Goal: Task Accomplishment & Management: Manage account settings

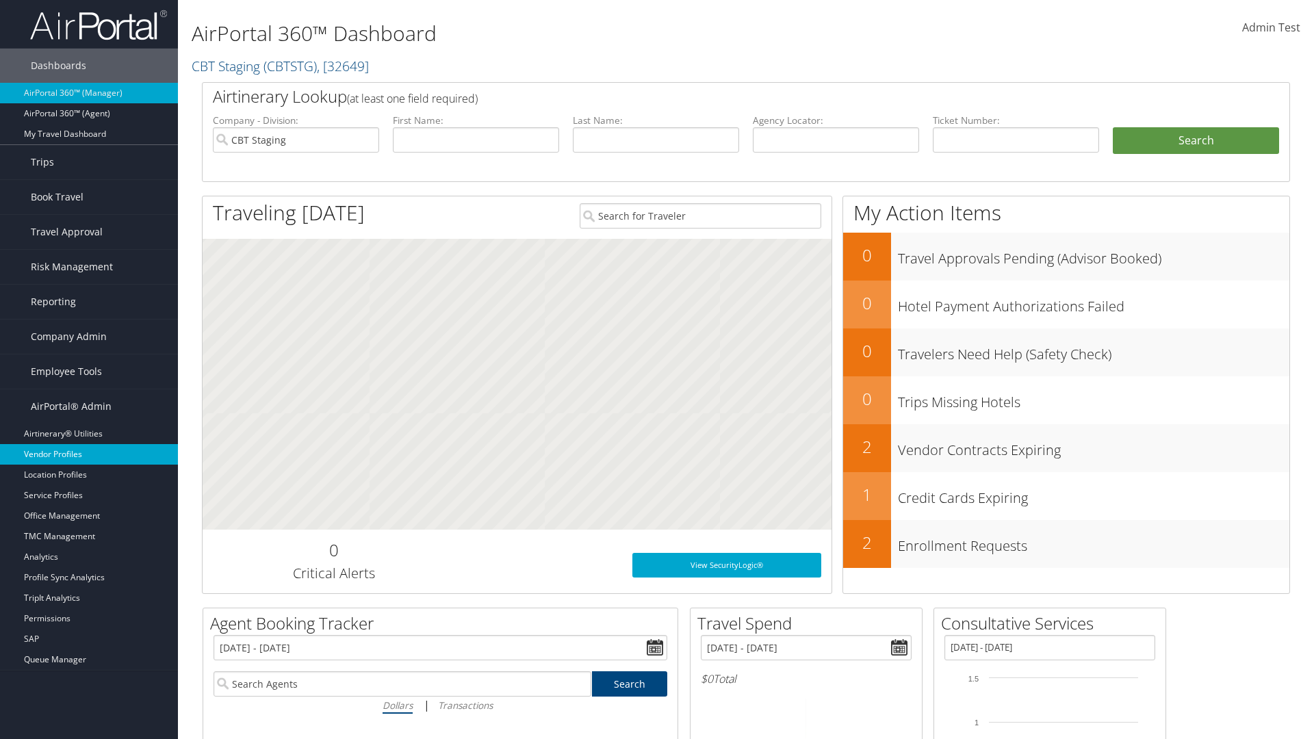
click at [89, 454] on link "Vendor Profiles" at bounding box center [89, 454] width 178 height 21
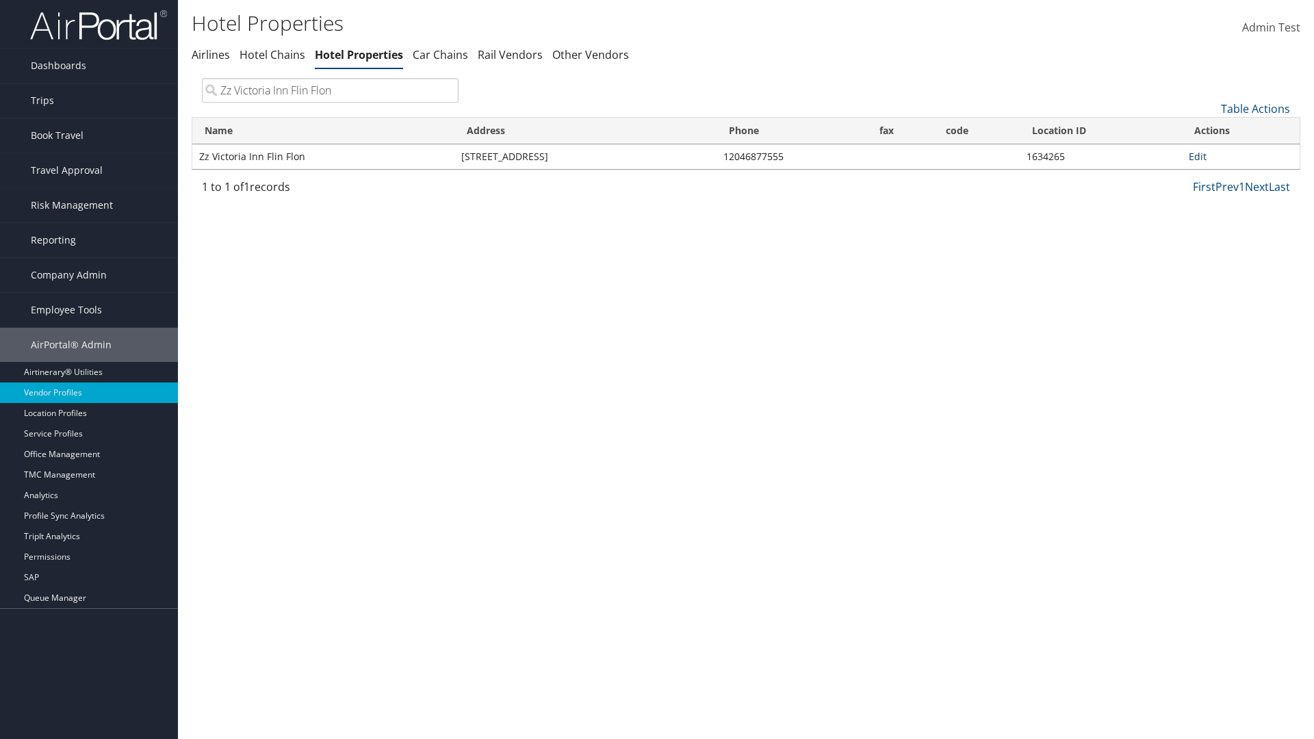
type input "Zz Victoria Inn Flin Flon"
click at [1197, 156] on link "Edit" at bounding box center [1197, 156] width 18 height 13
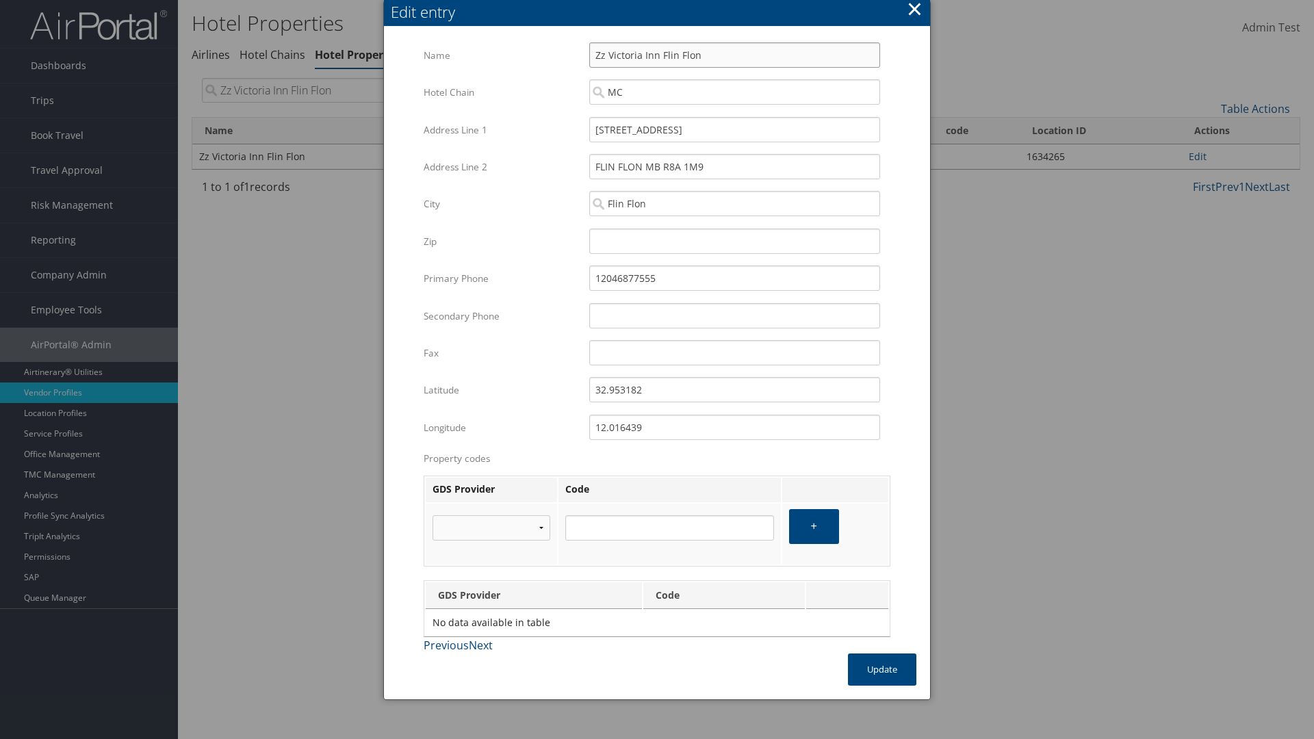
click at [734, 55] on input "Zz Victoria Inn Flin Flon" at bounding box center [734, 54] width 291 height 25
type input "Zz Victoria Inn Flin Flon"
click at [734, 129] on input "110 EAST MAIN STREET" at bounding box center [734, 129] width 291 height 25
type input "110 EAST MAIN STREET"
click at [734, 389] on input "32.953182" at bounding box center [734, 389] width 291 height 25
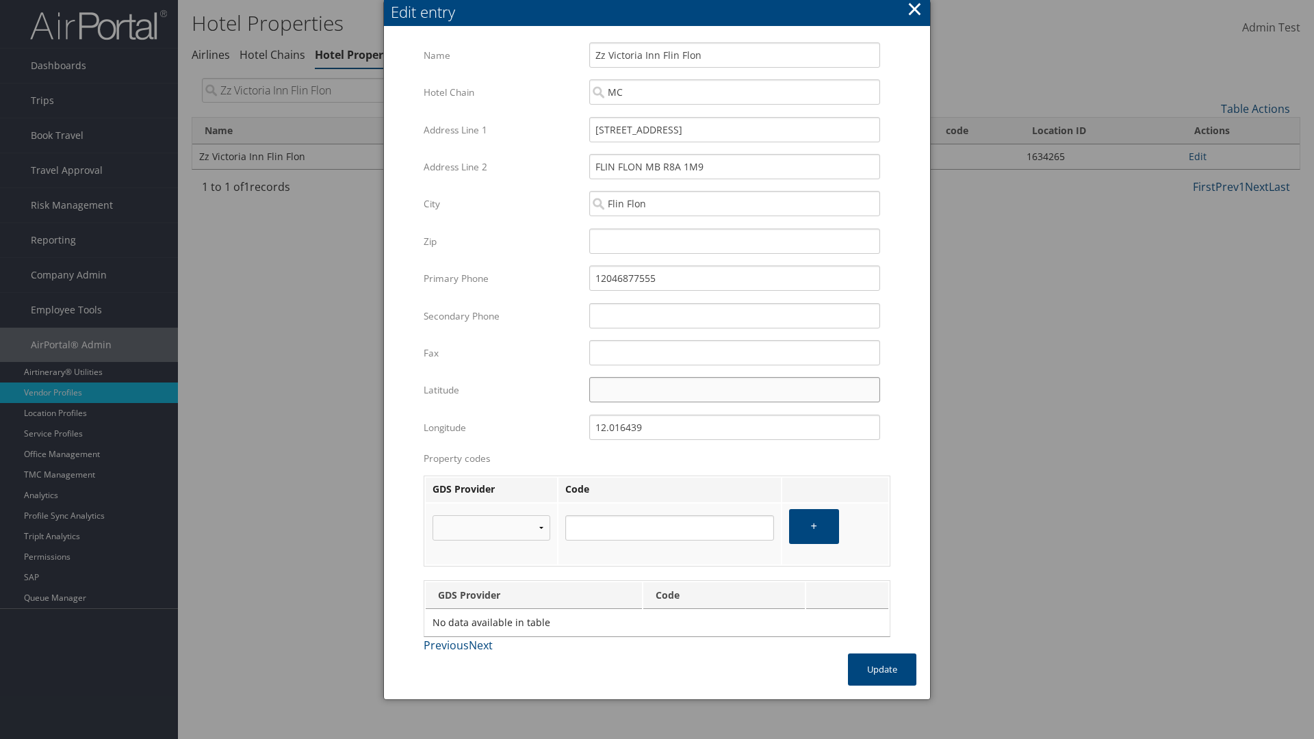
type input "32.953182"
click at [734, 427] on input "12.016439" at bounding box center [734, 427] width 291 height 25
type input "12.016439"
click at [882, 669] on button "Update" at bounding box center [882, 669] width 68 height 32
